Goal: Book appointment/travel/reservation

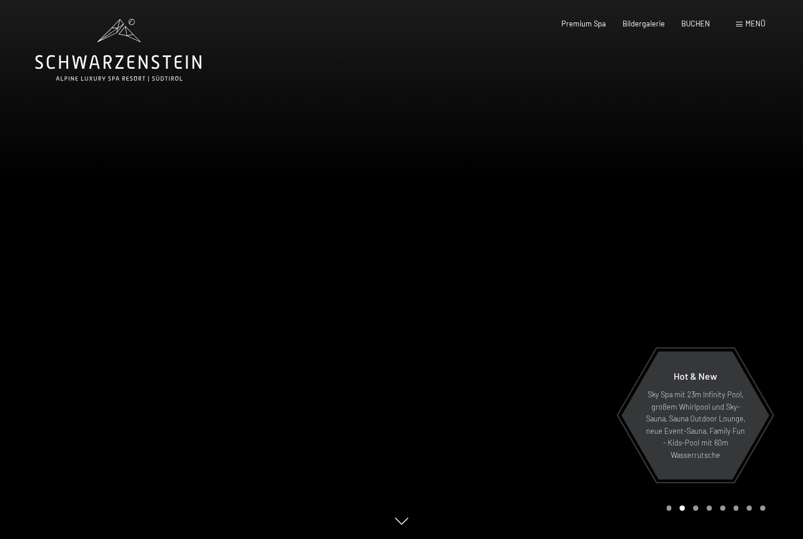
click at [701, 26] on span "BUCHEN" at bounding box center [695, 23] width 29 height 9
click at [703, 28] on div "Premium Spa Bildergalerie BUCHEN" at bounding box center [627, 24] width 199 height 11
click at [752, 27] on span "Menü" at bounding box center [756, 23] width 20 height 9
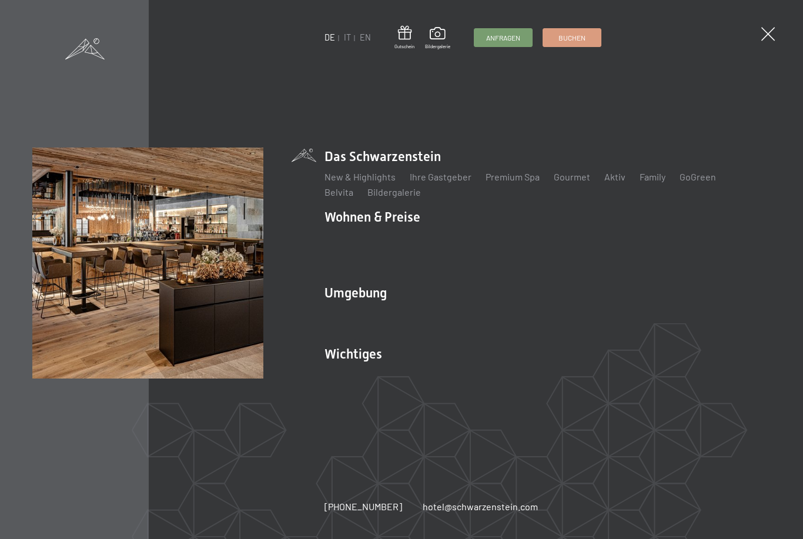
click at [348, 38] on link "IT" at bounding box center [347, 37] width 7 height 10
click at [349, 36] on link "IT" at bounding box center [347, 37] width 7 height 10
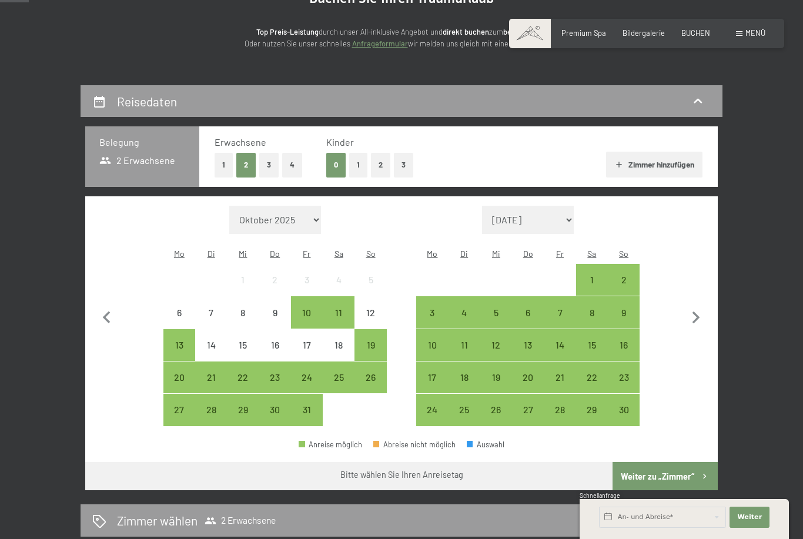
scroll to position [139, 0]
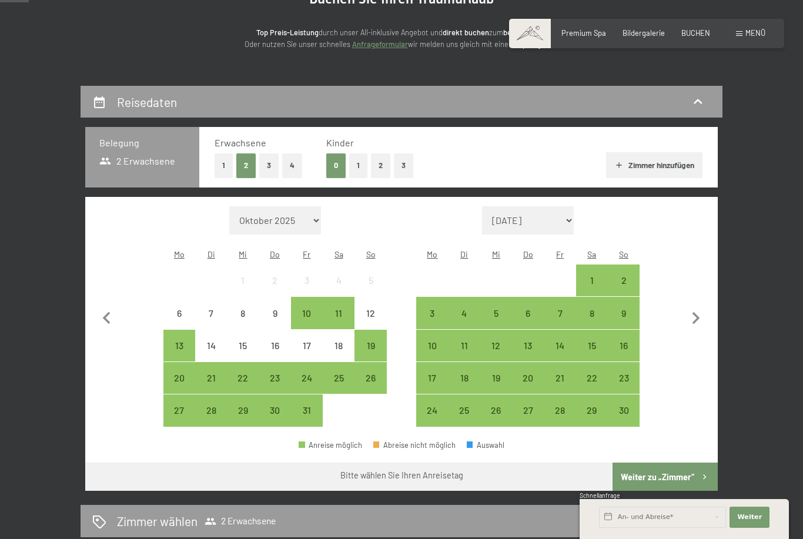
click at [592, 276] on div "1" at bounding box center [591, 290] width 29 height 29
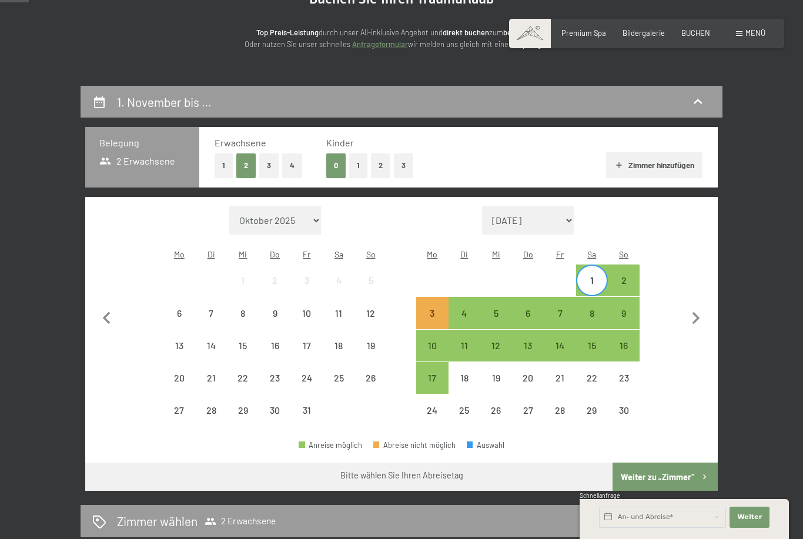
click at [626, 276] on div "2" at bounding box center [623, 290] width 29 height 29
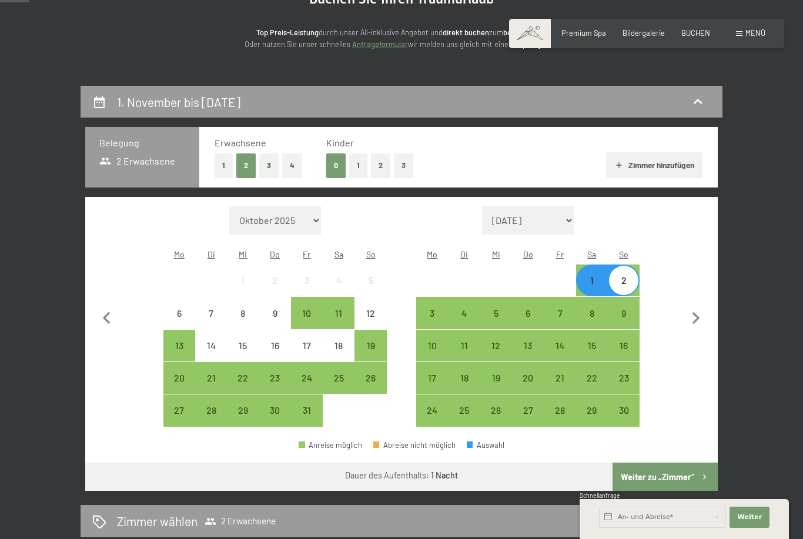
click at [674, 470] on button "Weiter zu „Zimmer“" at bounding box center [665, 477] width 105 height 28
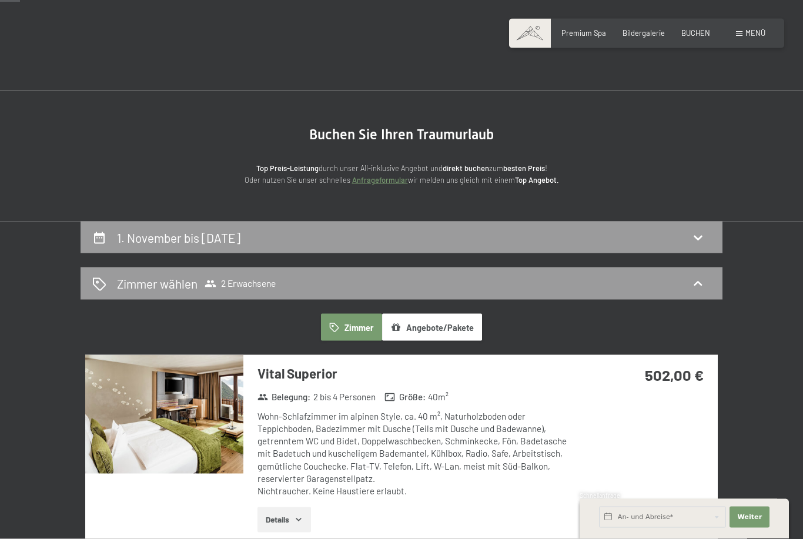
scroll to position [0, 0]
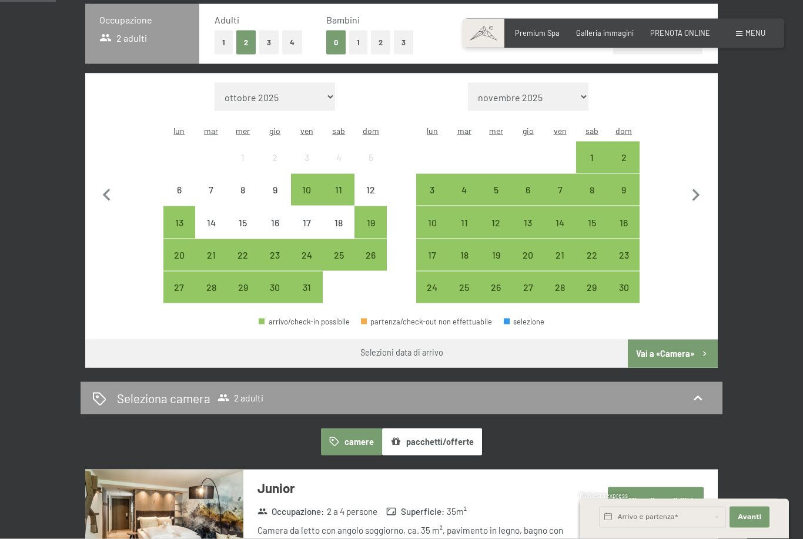
scroll to position [270, 0]
click at [588, 218] on div "15" at bounding box center [591, 232] width 29 height 29
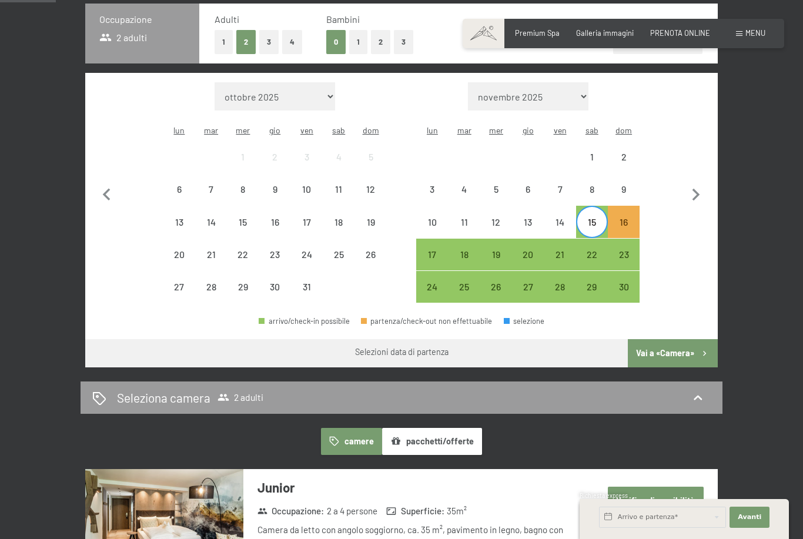
click at [627, 218] on div "16" at bounding box center [623, 232] width 29 height 29
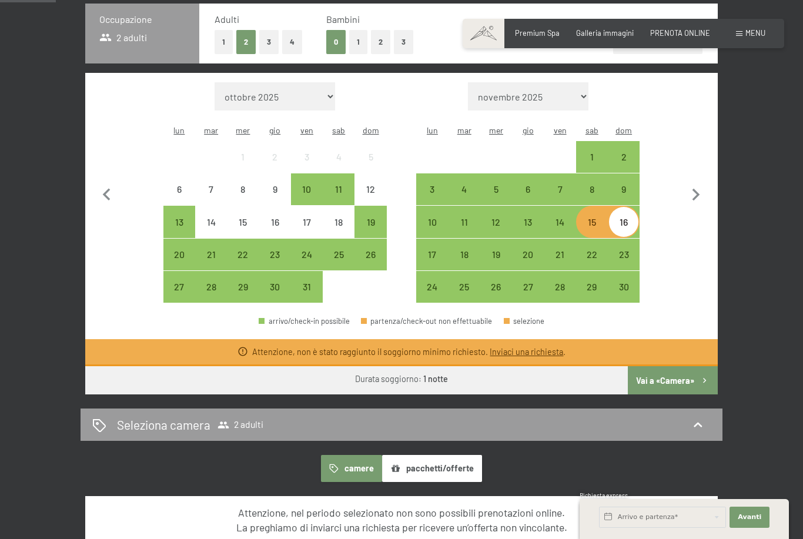
click at [305, 282] on div "31" at bounding box center [306, 296] width 29 height 29
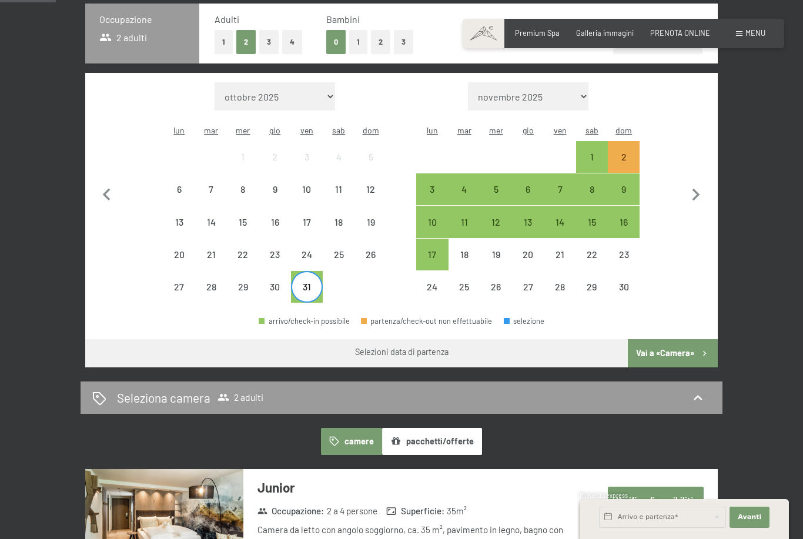
click at [579, 152] on div "1" at bounding box center [591, 166] width 29 height 29
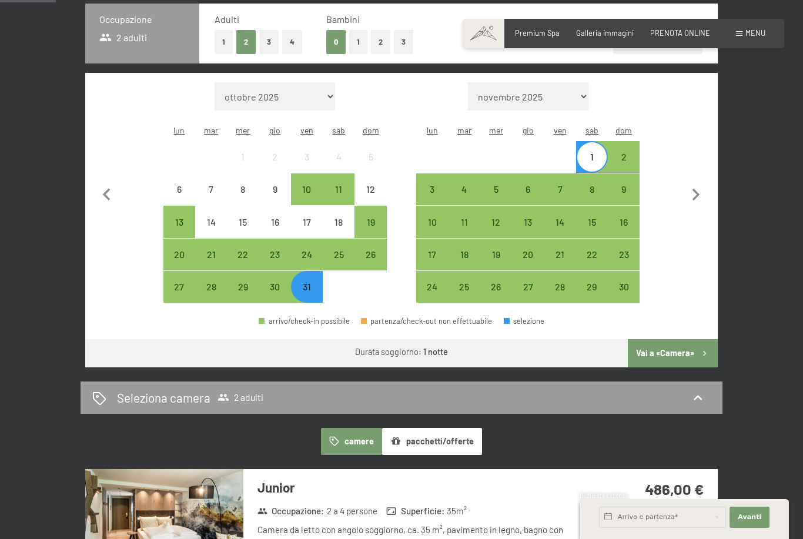
click at [572, 185] on div "7" at bounding box center [559, 199] width 29 height 29
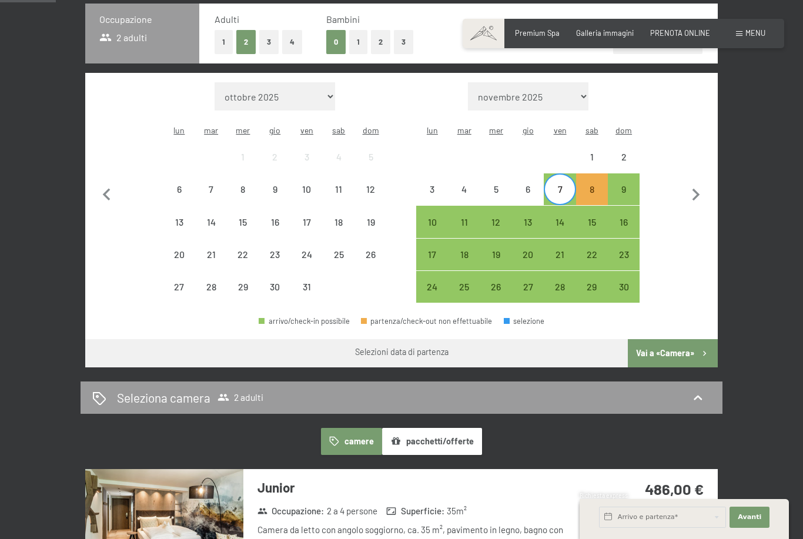
click at [618, 185] on div "9" at bounding box center [623, 199] width 29 height 29
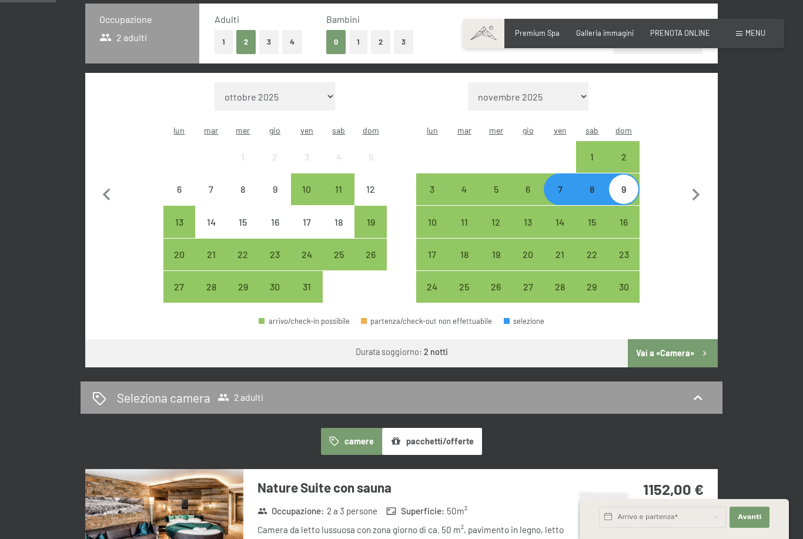
click at [600, 152] on div "1" at bounding box center [591, 166] width 29 height 29
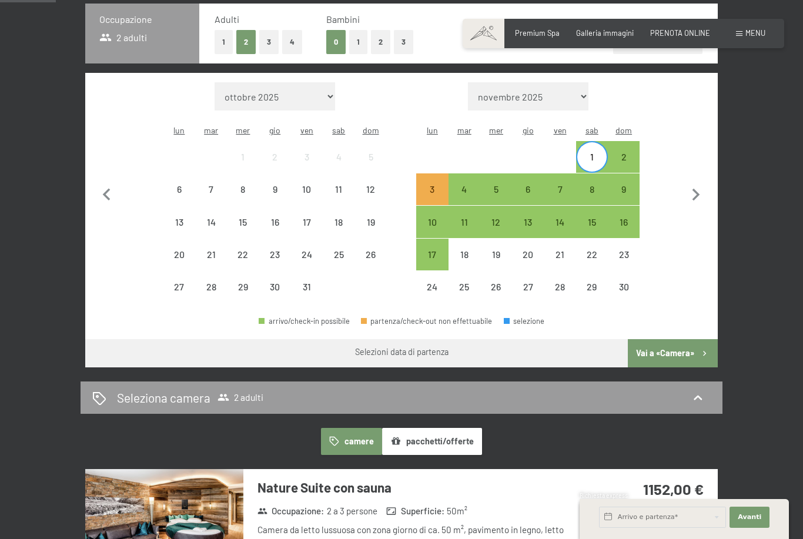
click at [635, 141] on div "2" at bounding box center [624, 157] width 32 height 32
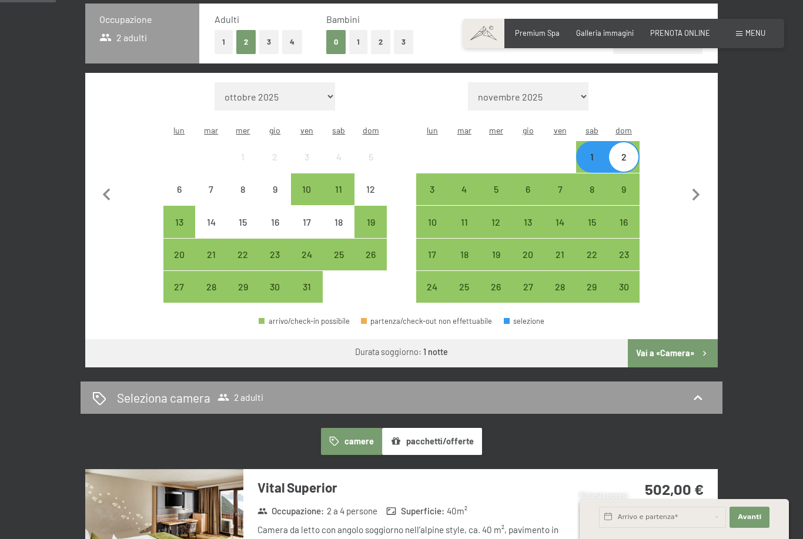
click at [595, 218] on div "15" at bounding box center [591, 232] width 29 height 29
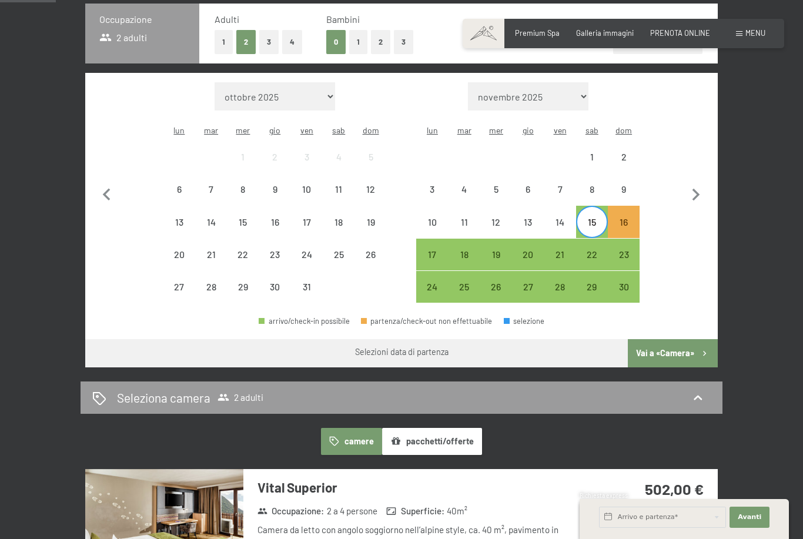
click at [623, 218] on div "16" at bounding box center [623, 232] width 29 height 29
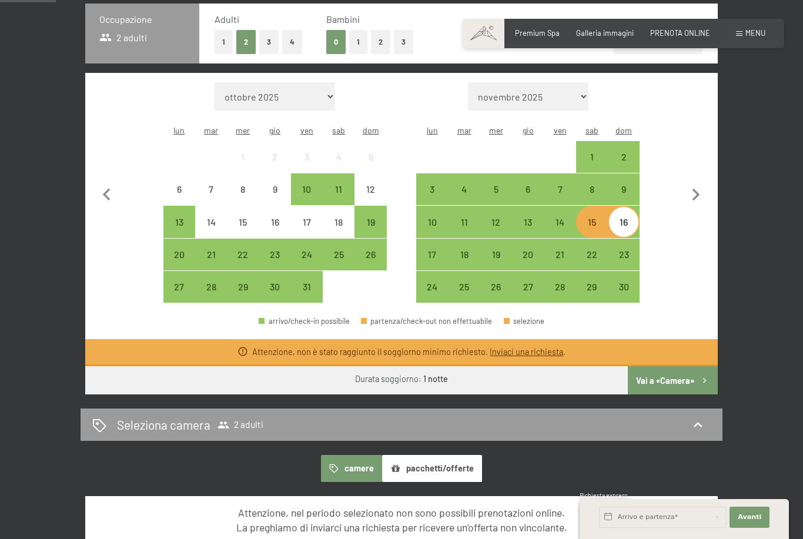
click at [597, 250] on div "22" at bounding box center [591, 264] width 29 height 29
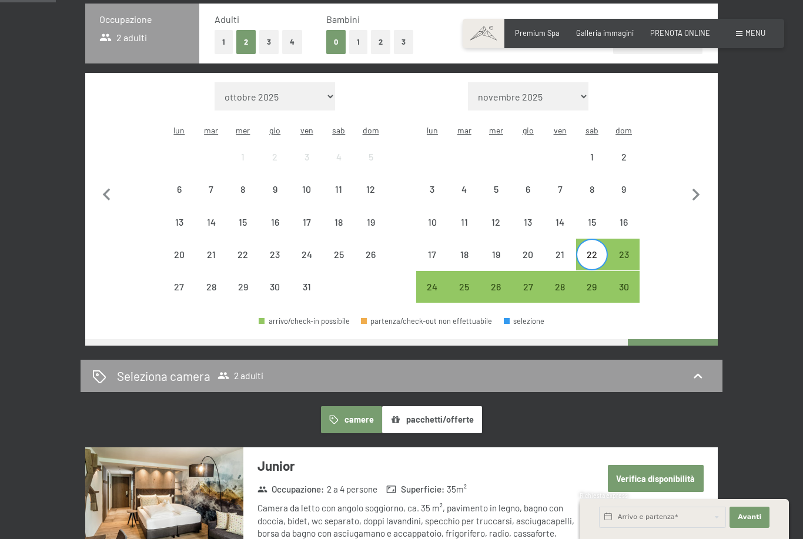
click at [624, 250] on div "23" at bounding box center [623, 264] width 29 height 29
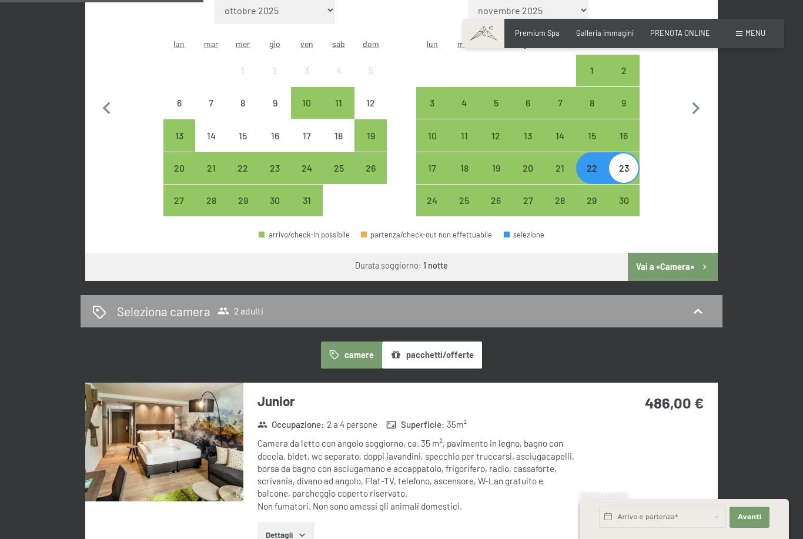
scroll to position [344, 0]
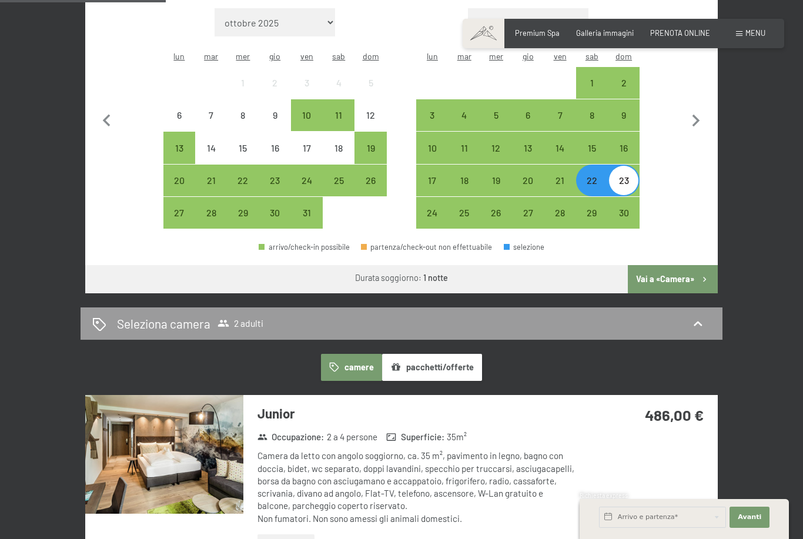
click at [501, 208] on div "26" at bounding box center [496, 222] width 29 height 29
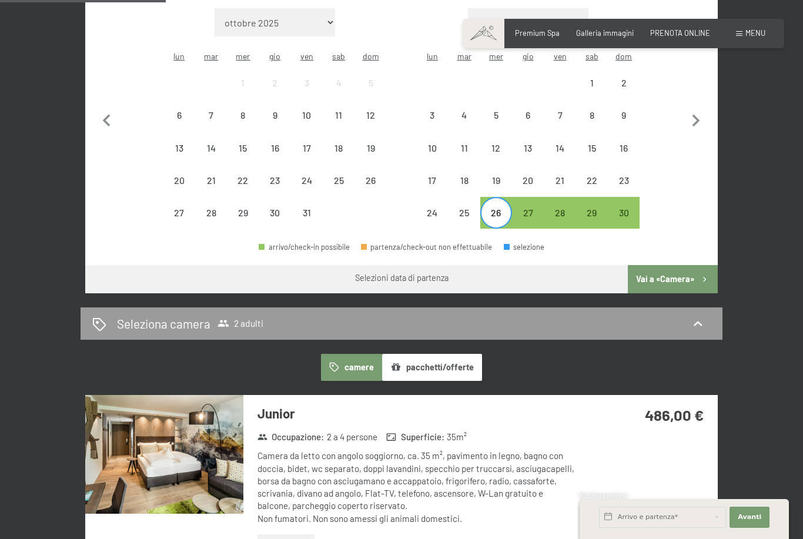
click at [525, 208] on div "27" at bounding box center [527, 222] width 29 height 29
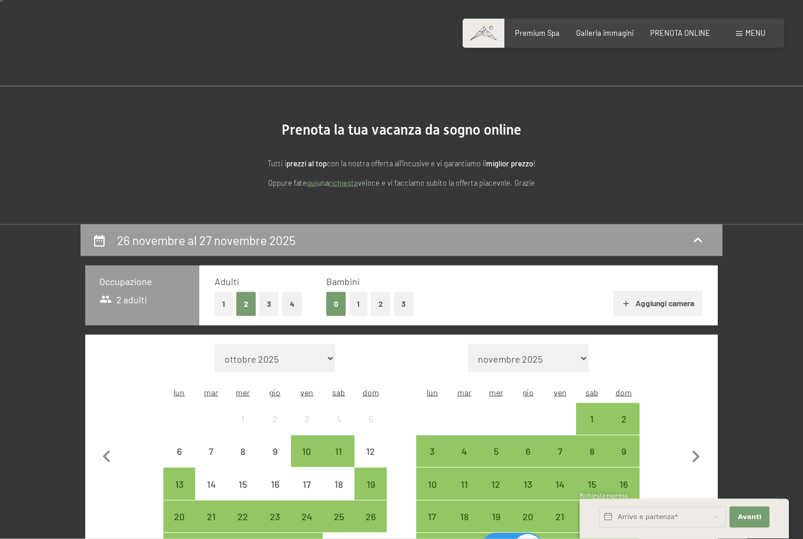
scroll to position [0, 0]
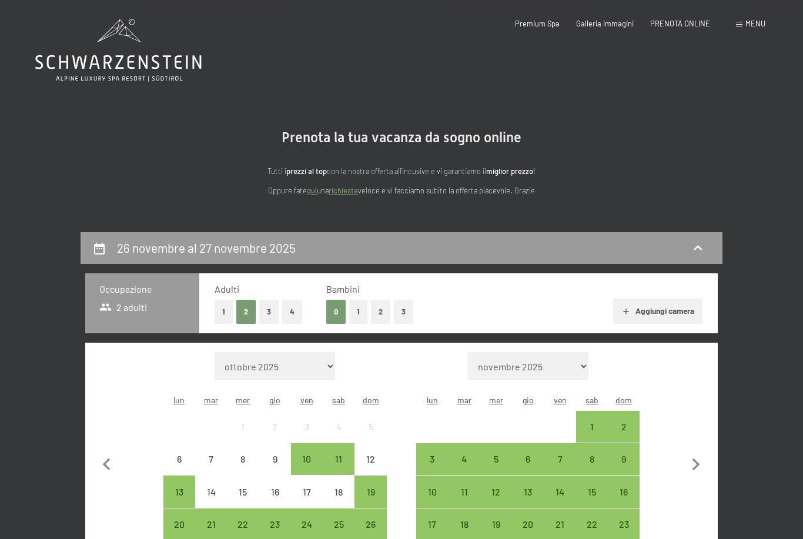
click at [624, 24] on span "Galleria immagini" at bounding box center [605, 23] width 58 height 9
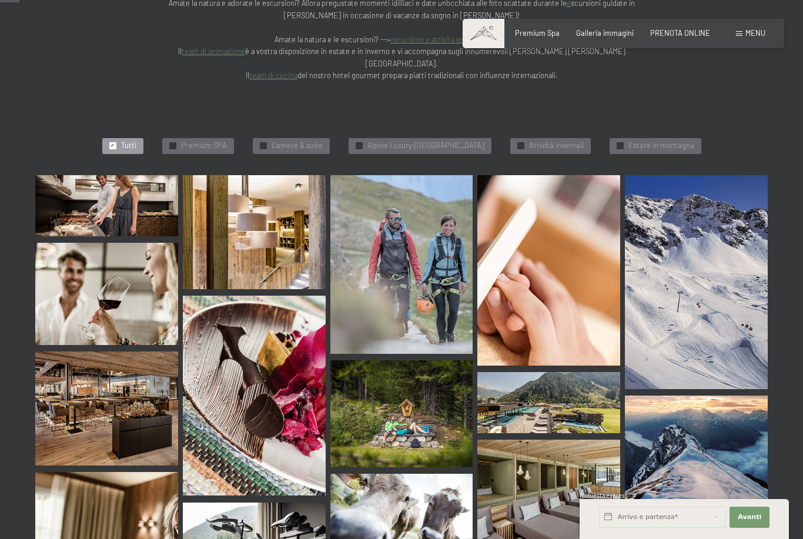
scroll to position [268, 0]
